Goal: Entertainment & Leisure: Consume media (video, audio)

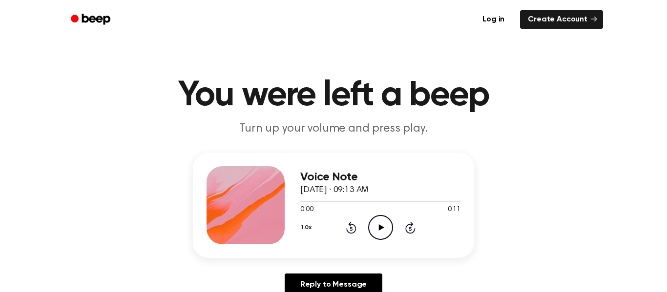
click at [378, 231] on icon "Play Audio" at bounding box center [380, 227] width 25 height 25
click at [378, 232] on icon "Play Audio" at bounding box center [380, 227] width 25 height 25
click at [378, 230] on icon at bounding box center [380, 228] width 5 height 6
click at [378, 227] on icon "Play Audio" at bounding box center [380, 227] width 25 height 25
click at [377, 226] on icon "Play Audio" at bounding box center [380, 227] width 25 height 25
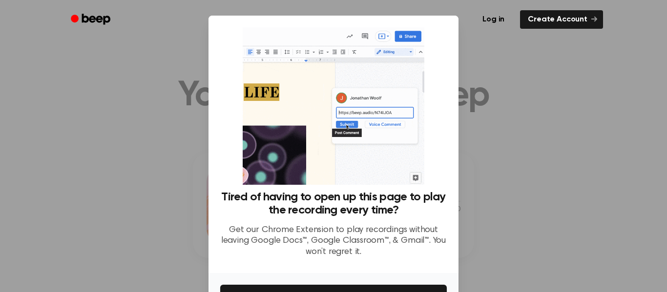
click at [566, 180] on div at bounding box center [333, 146] width 667 height 292
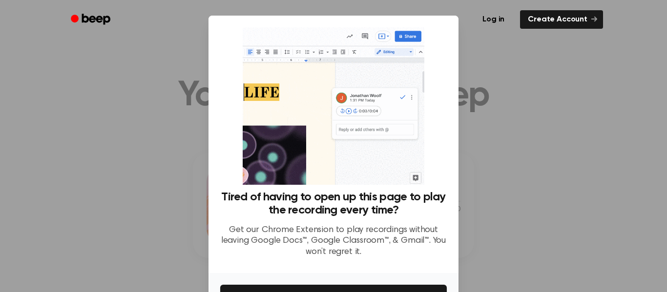
scroll to position [63, 0]
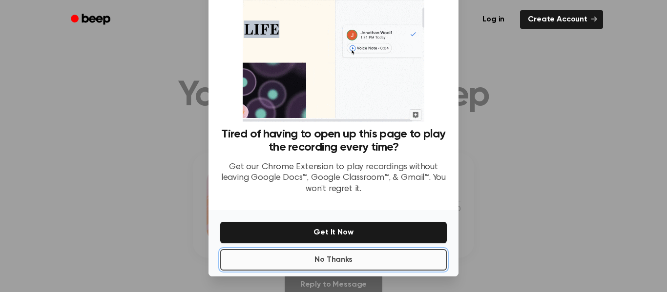
click at [356, 259] on button "No Thanks" at bounding box center [333, 259] width 227 height 21
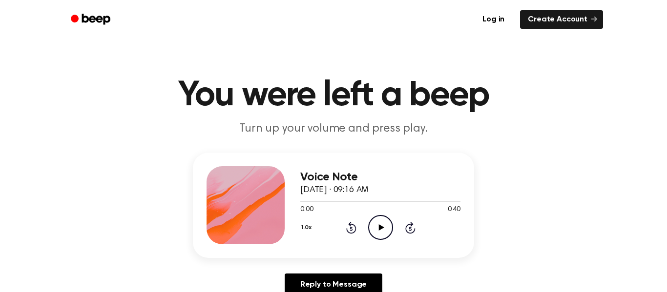
click at [381, 225] on icon "Play Audio" at bounding box center [380, 227] width 25 height 25
click at [381, 225] on icon at bounding box center [380, 228] width 4 height 6
click at [349, 224] on icon at bounding box center [351, 228] width 10 height 12
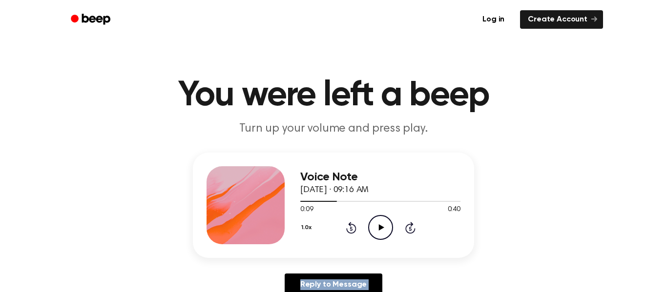
click at [349, 224] on icon at bounding box center [351, 228] width 10 height 12
click at [379, 225] on icon "Play Audio" at bounding box center [380, 227] width 25 height 25
click at [384, 225] on icon "Play Audio" at bounding box center [380, 227] width 25 height 25
click at [386, 226] on icon "Play Audio" at bounding box center [380, 227] width 25 height 25
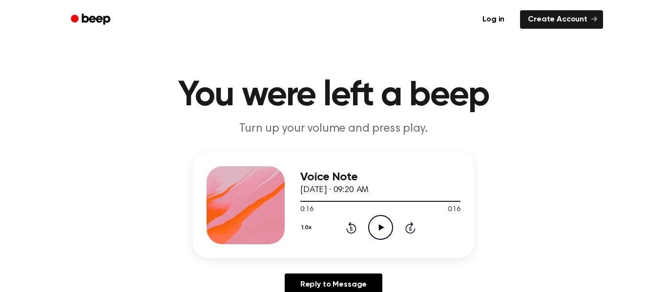
click at [386, 226] on icon "Play Audio" at bounding box center [380, 227] width 25 height 25
click at [381, 227] on icon at bounding box center [380, 228] width 4 height 6
click at [381, 227] on icon at bounding box center [380, 228] width 5 height 6
click at [381, 227] on icon at bounding box center [380, 228] width 4 height 6
click at [383, 232] on icon "Play Audio" at bounding box center [380, 227] width 25 height 25
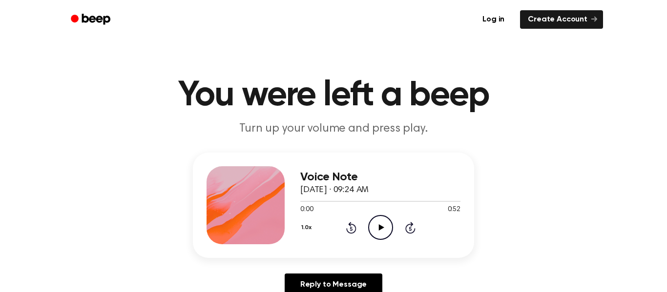
click at [382, 230] on icon "Play Audio" at bounding box center [380, 227] width 25 height 25
click at [385, 225] on icon "Play Audio" at bounding box center [380, 227] width 25 height 25
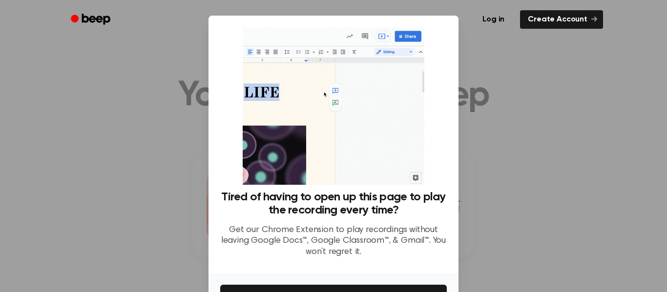
click at [491, 124] on div at bounding box center [333, 146] width 667 height 292
click at [488, 133] on div at bounding box center [333, 146] width 667 height 292
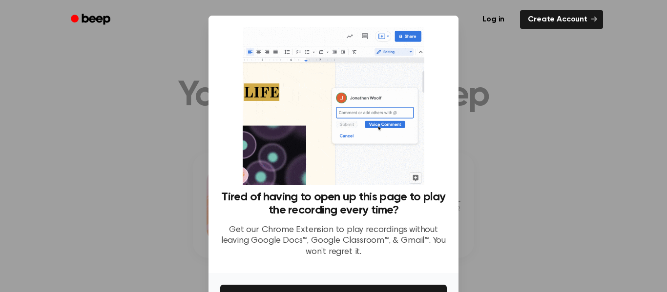
click at [511, 136] on div at bounding box center [333, 146] width 667 height 292
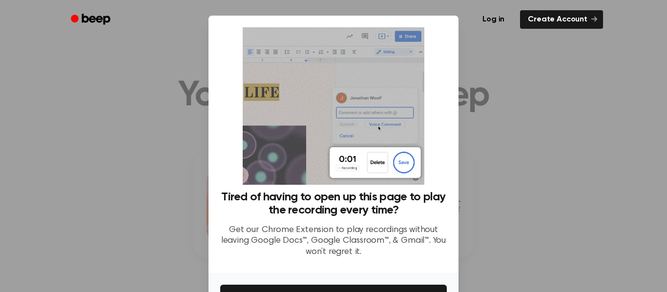
click at [511, 134] on div at bounding box center [333, 146] width 667 height 292
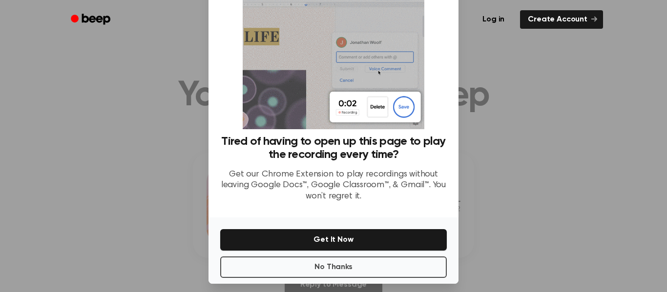
scroll to position [63, 0]
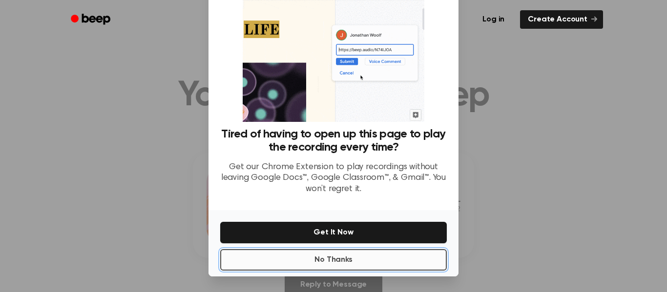
click at [420, 261] on button "No Thanks" at bounding box center [333, 259] width 227 height 21
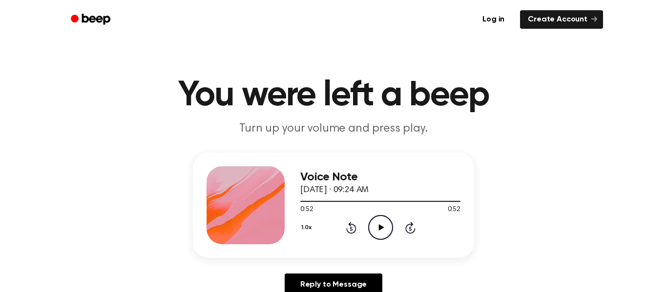
click at [376, 232] on icon "Play Audio" at bounding box center [380, 227] width 25 height 25
click at [376, 225] on icon "Pause Audio" at bounding box center [380, 227] width 25 height 25
click at [382, 224] on icon "Play Audio" at bounding box center [380, 227] width 25 height 25
click at [381, 232] on icon "Pause Audio" at bounding box center [380, 227] width 25 height 25
click at [347, 225] on icon "Rewind 5 seconds" at bounding box center [351, 228] width 11 height 13
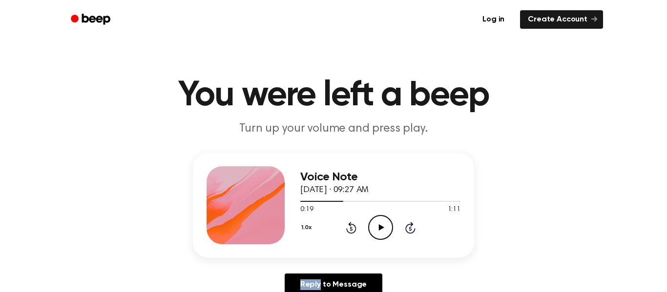
click at [347, 225] on icon "Rewind 5 seconds" at bounding box center [351, 228] width 11 height 13
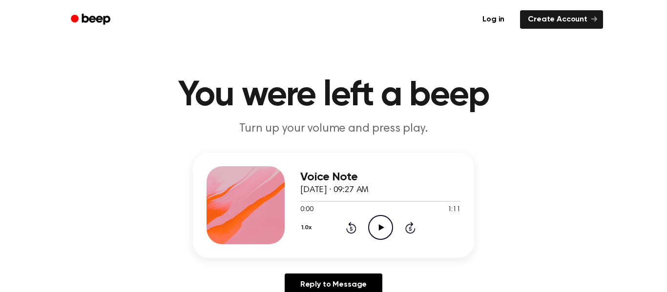
click at [384, 227] on icon "Play Audio" at bounding box center [380, 227] width 25 height 25
click at [377, 230] on icon "Play Audio" at bounding box center [380, 227] width 25 height 25
click at [382, 231] on icon "Play Audio" at bounding box center [380, 227] width 25 height 25
click at [350, 225] on icon at bounding box center [351, 228] width 10 height 12
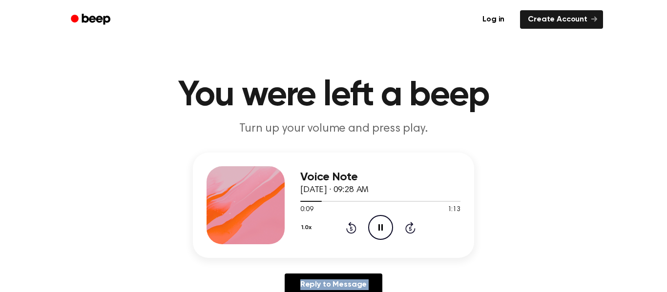
click at [350, 226] on icon at bounding box center [351, 228] width 10 height 12
click at [378, 223] on icon "Pause Audio" at bounding box center [380, 227] width 25 height 25
click at [379, 234] on icon "Play Audio" at bounding box center [380, 227] width 25 height 25
click at [351, 229] on icon at bounding box center [351, 229] width 2 height 4
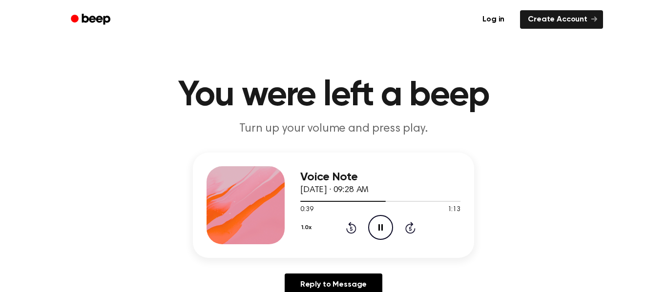
click at [351, 229] on icon at bounding box center [351, 229] width 2 height 4
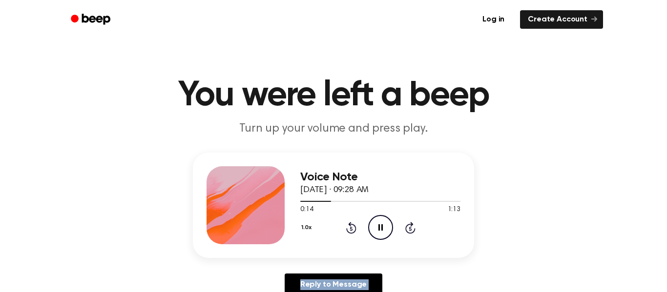
click at [351, 229] on icon at bounding box center [351, 229] width 2 height 4
click at [378, 227] on icon "Play Audio" at bounding box center [380, 227] width 25 height 25
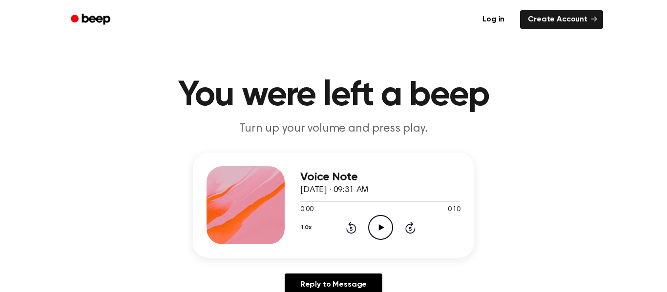
click at [382, 225] on icon "Play Audio" at bounding box center [380, 227] width 25 height 25
click at [375, 229] on icon "Play Audio" at bounding box center [380, 227] width 25 height 25
click at [383, 228] on icon at bounding box center [380, 228] width 5 height 6
click at [382, 231] on icon "Play Audio" at bounding box center [380, 227] width 25 height 25
click at [382, 232] on icon "Play Audio" at bounding box center [380, 227] width 25 height 25
